Goal: Task Accomplishment & Management: Manage account settings

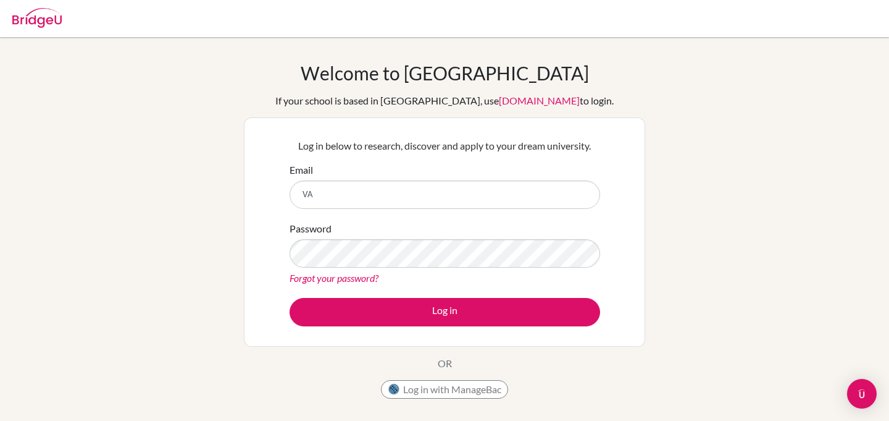
scroll to position [96, 0]
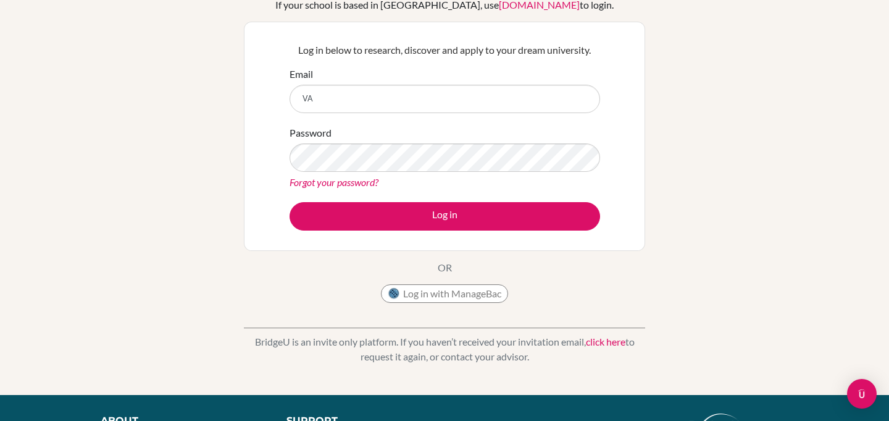
type input "V"
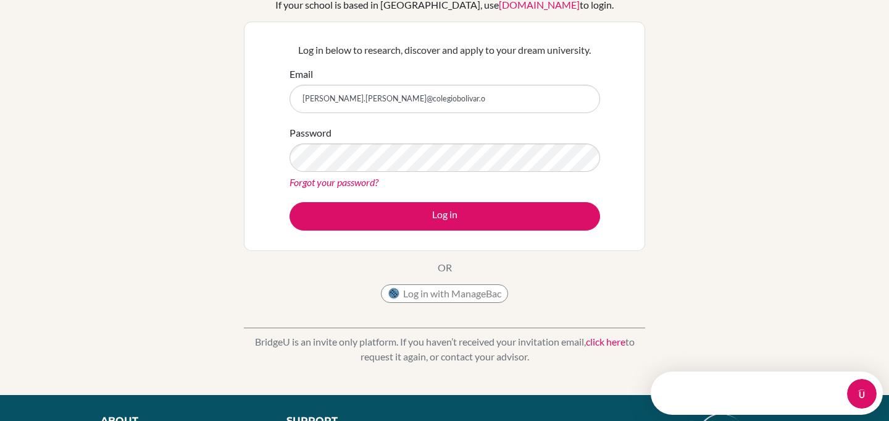
scroll to position [0, 0]
type input "[PERSON_NAME][EMAIL_ADDRESS][PERSON_NAME][DOMAIN_NAME]"
click at [345, 179] on link "Forgot your password?" at bounding box center [334, 182] width 89 height 12
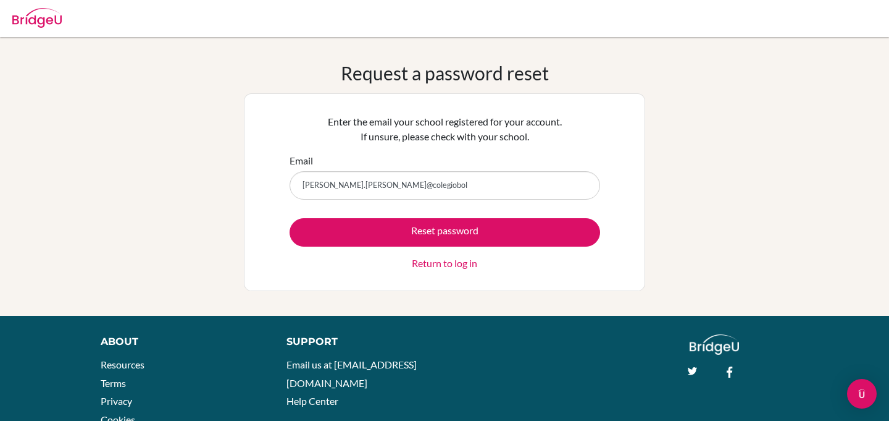
type input "[PERSON_NAME].[PERSON_NAME]@colegiobol"
click at [458, 257] on link "Return to log in" at bounding box center [444, 263] width 65 height 15
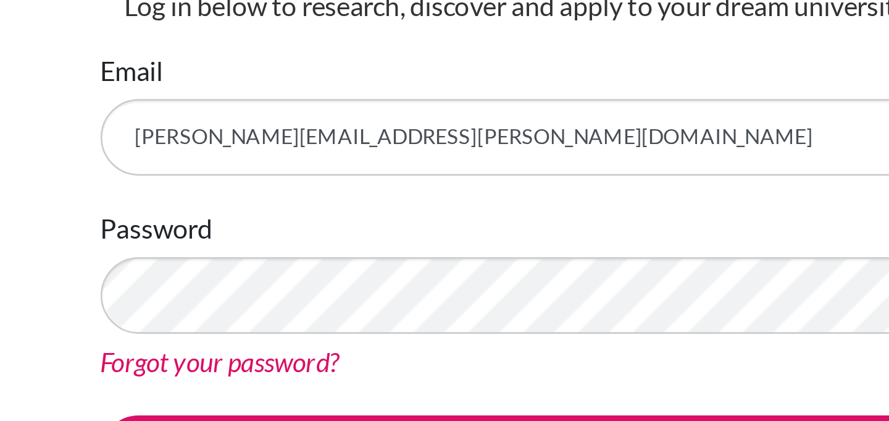
type input "valeria.soto@colegiobolivar.org"
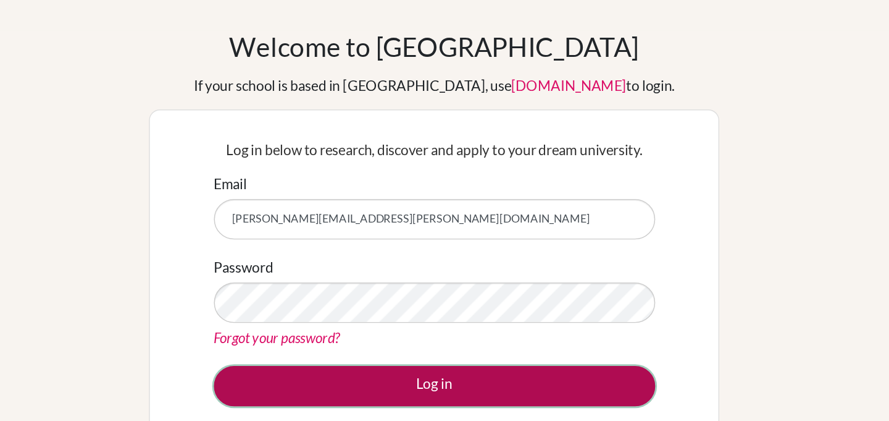
click at [406, 309] on button "Log in" at bounding box center [445, 312] width 311 height 28
